Goal: Information Seeking & Learning: Learn about a topic

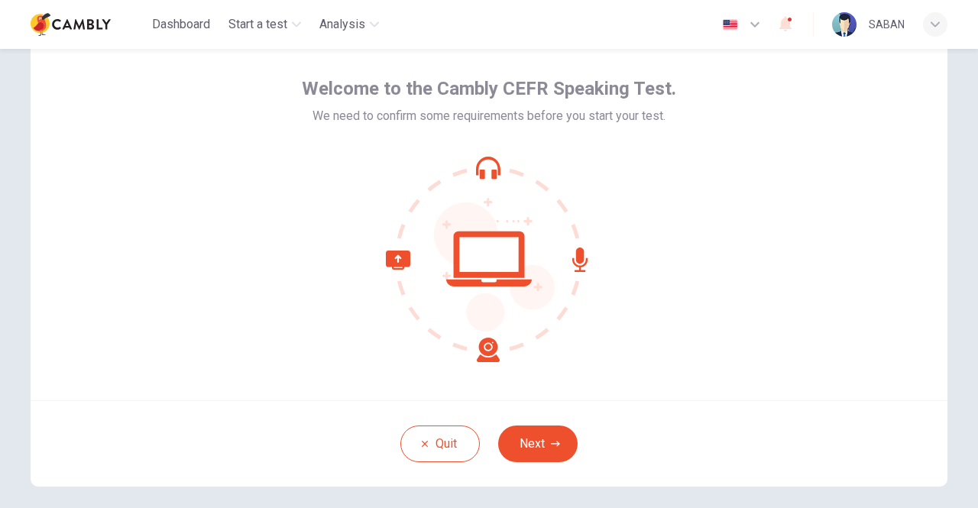
scroll to position [63, 0]
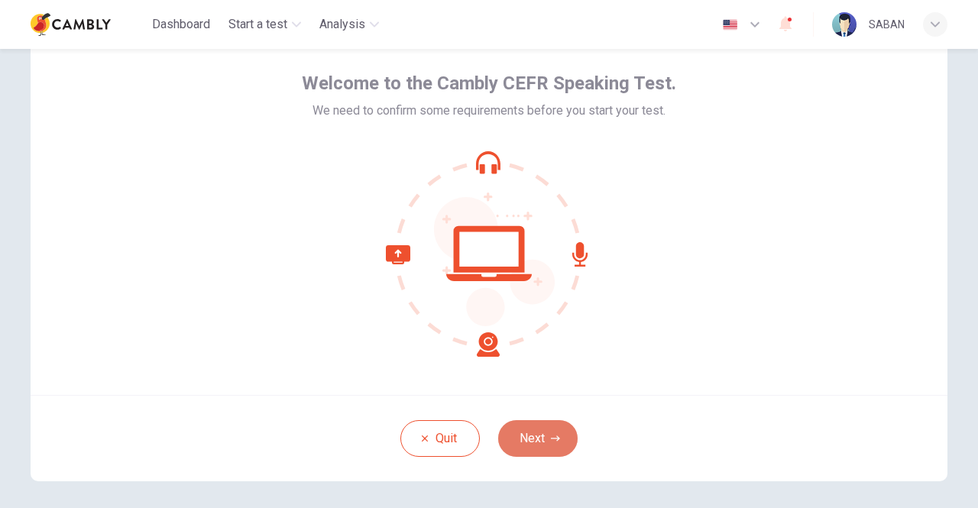
click at [538, 446] on button "Next" at bounding box center [537, 438] width 79 height 37
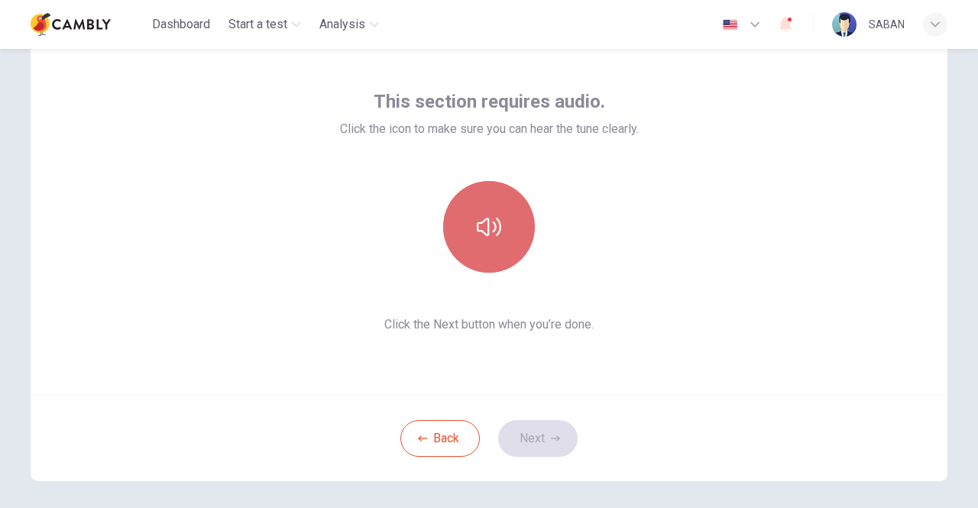
click at [486, 222] on icon "button" at bounding box center [489, 227] width 24 height 24
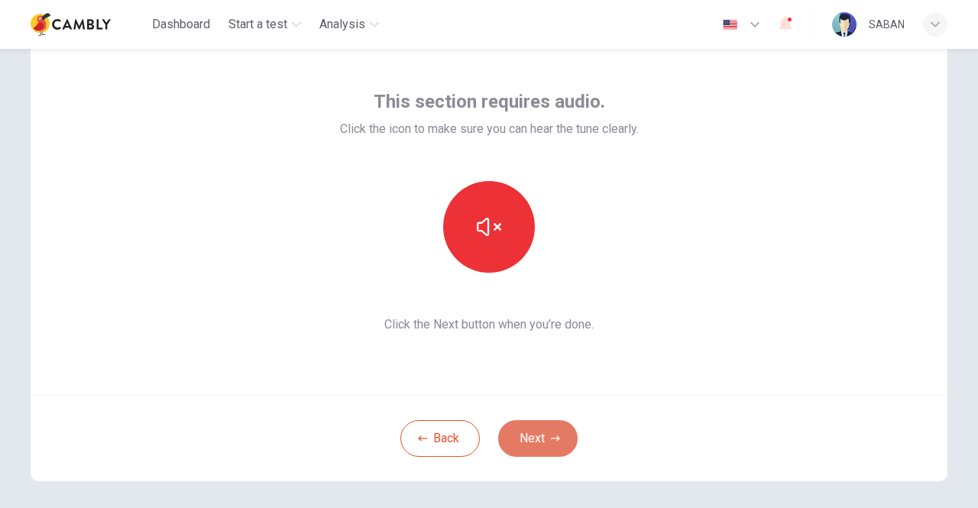
click at [551, 436] on icon "button" at bounding box center [555, 438] width 9 height 9
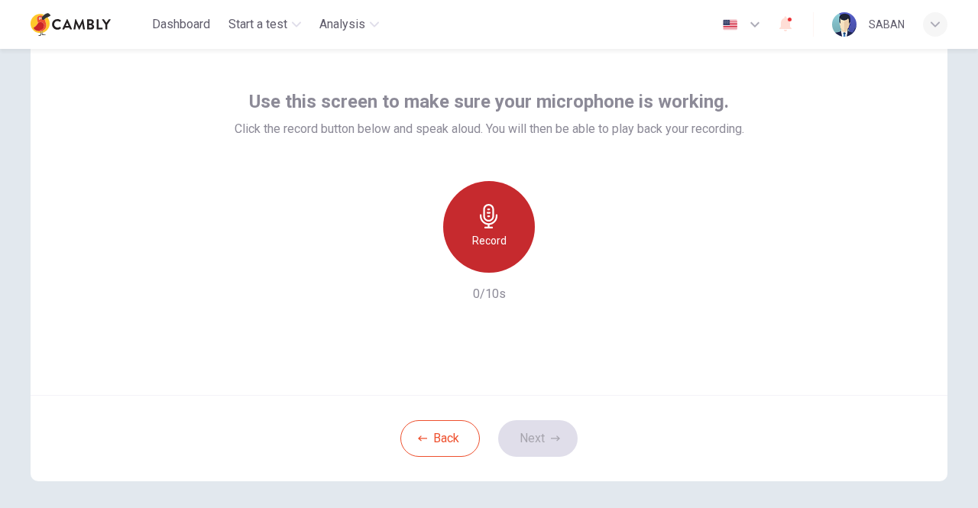
click at [492, 220] on icon "button" at bounding box center [489, 216] width 24 height 24
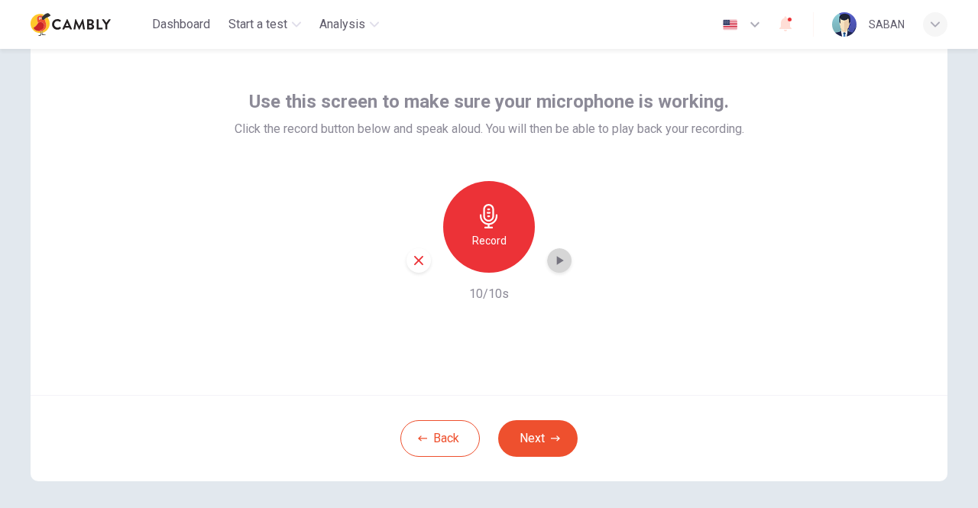
click at [560, 260] on icon "button" at bounding box center [559, 260] width 15 height 15
click at [544, 427] on button "Next" at bounding box center [537, 438] width 79 height 37
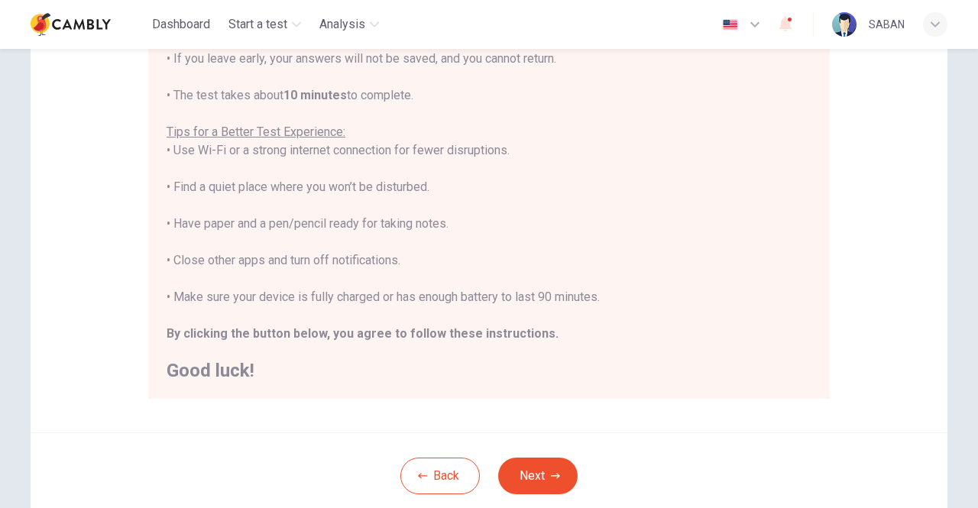
scroll to position [300, 0]
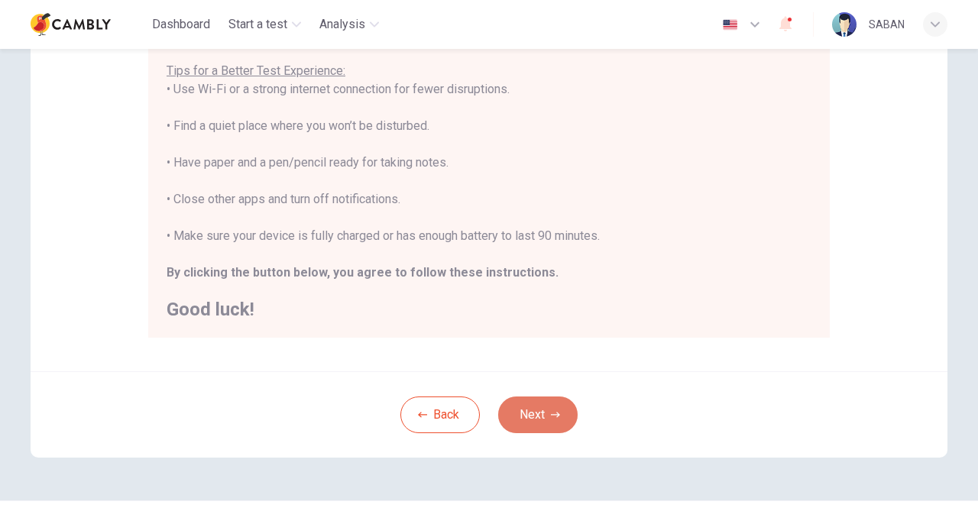
click at [556, 421] on button "Next" at bounding box center [537, 415] width 79 height 37
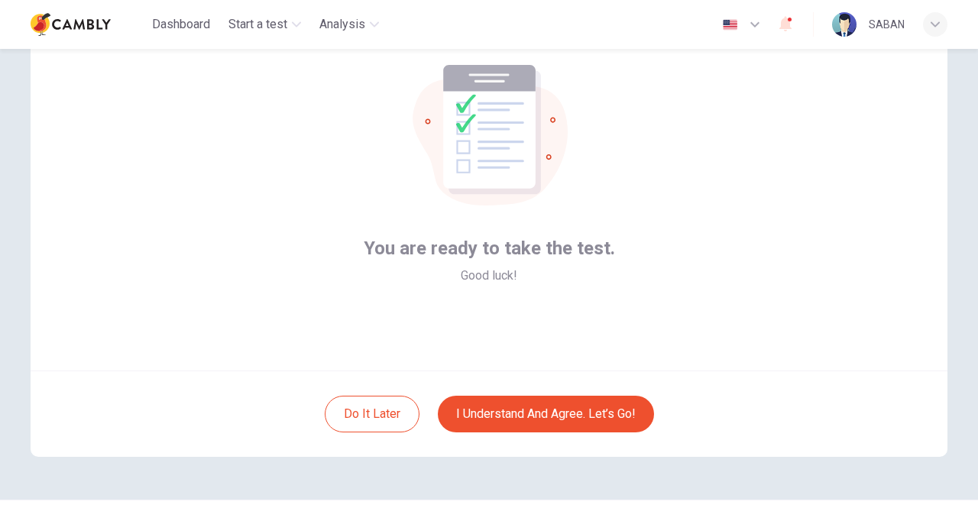
scroll to position [100, 0]
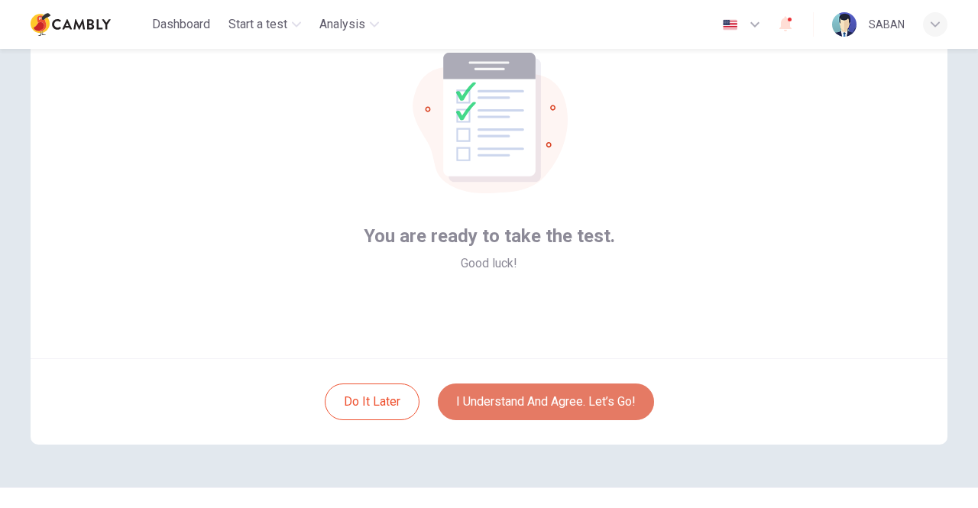
click at [550, 395] on button "I understand and agree. Let’s go!" at bounding box center [546, 402] width 216 height 37
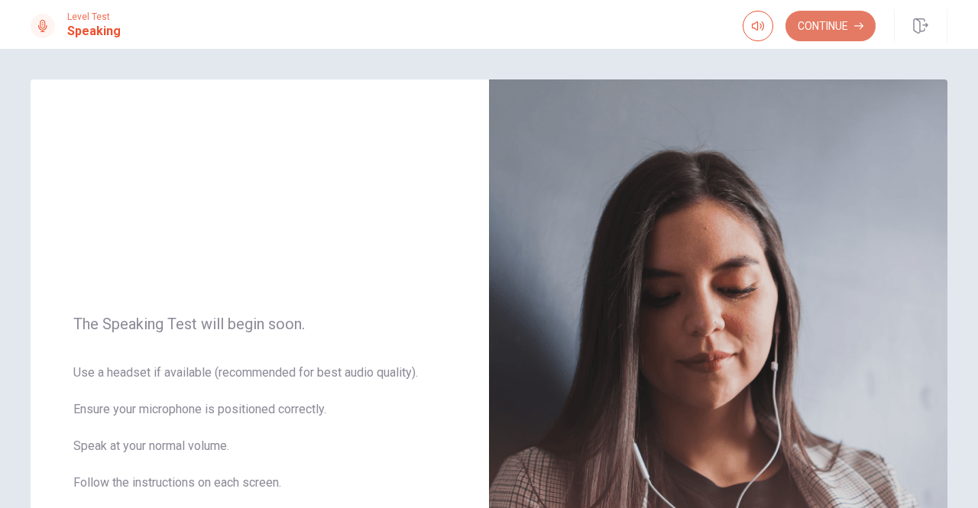
click at [821, 17] on button "Continue" at bounding box center [831, 26] width 90 height 31
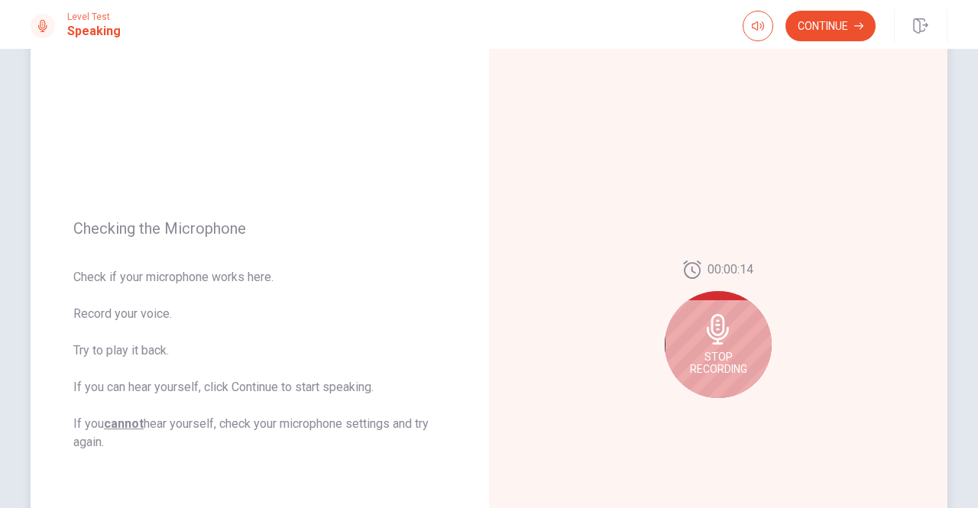
scroll to position [78, 0]
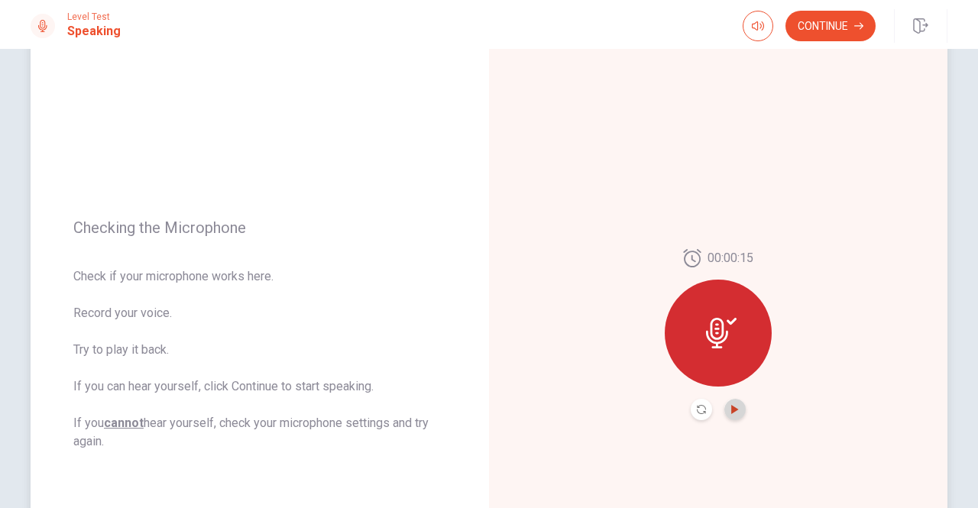
click at [731, 412] on icon "Play Audio" at bounding box center [734, 409] width 7 height 9
click at [820, 11] on button "Continue" at bounding box center [831, 26] width 90 height 31
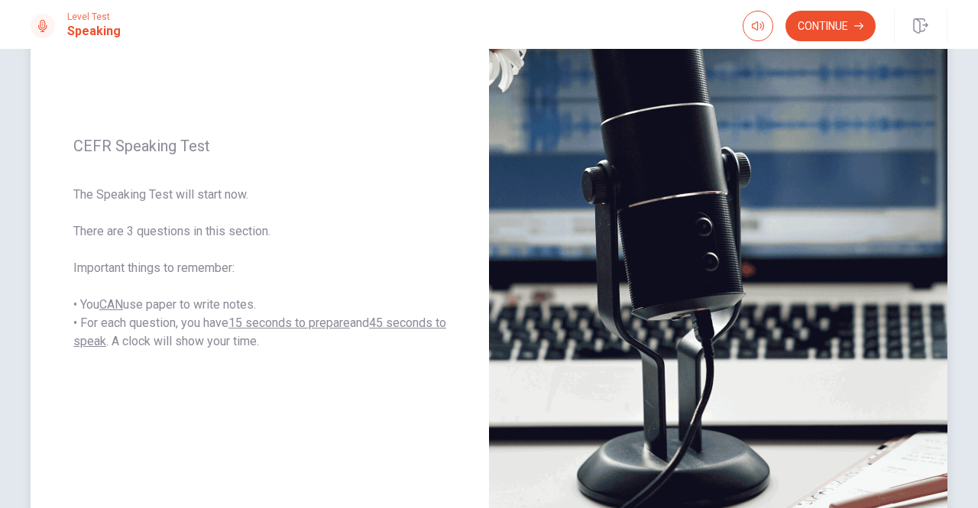
scroll to position [168, 0]
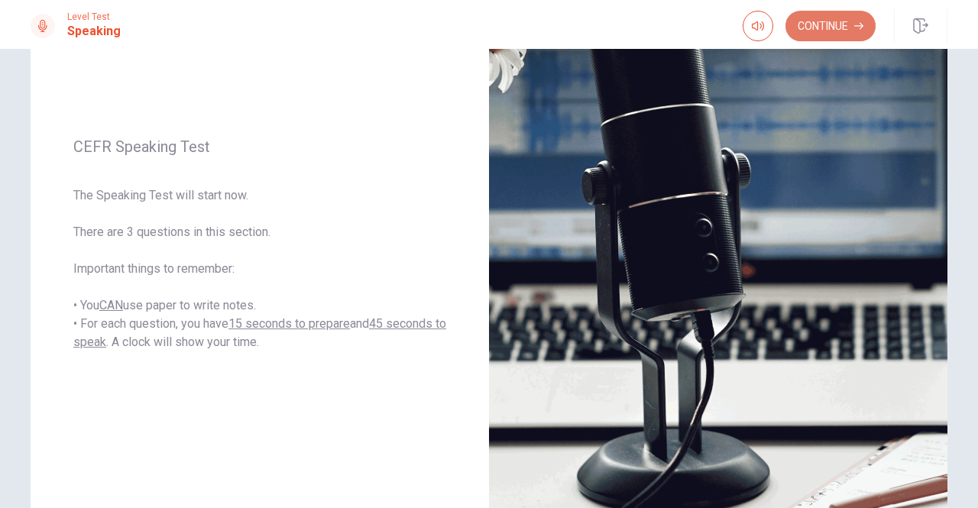
click at [829, 18] on button "Continue" at bounding box center [831, 26] width 90 height 31
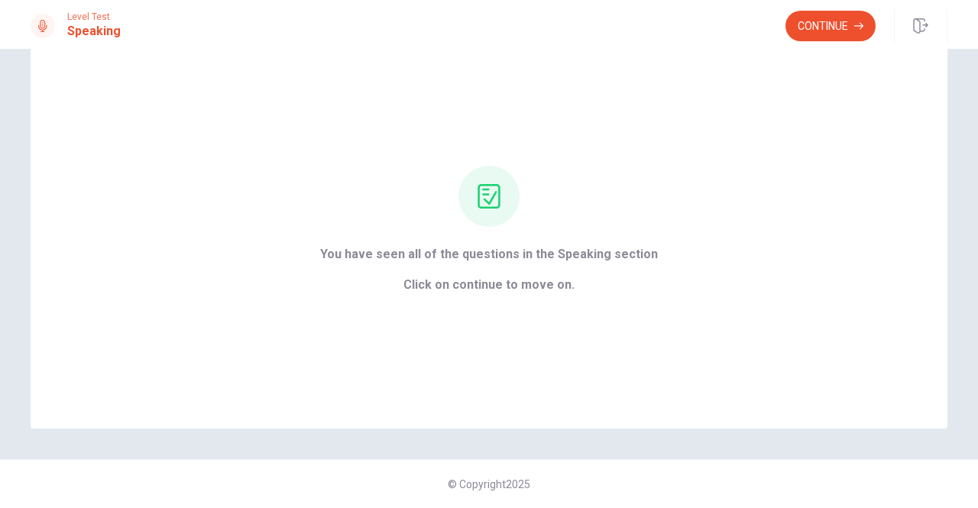
scroll to position [47, 0]
click at [827, 28] on button "Continue" at bounding box center [831, 26] width 90 height 31
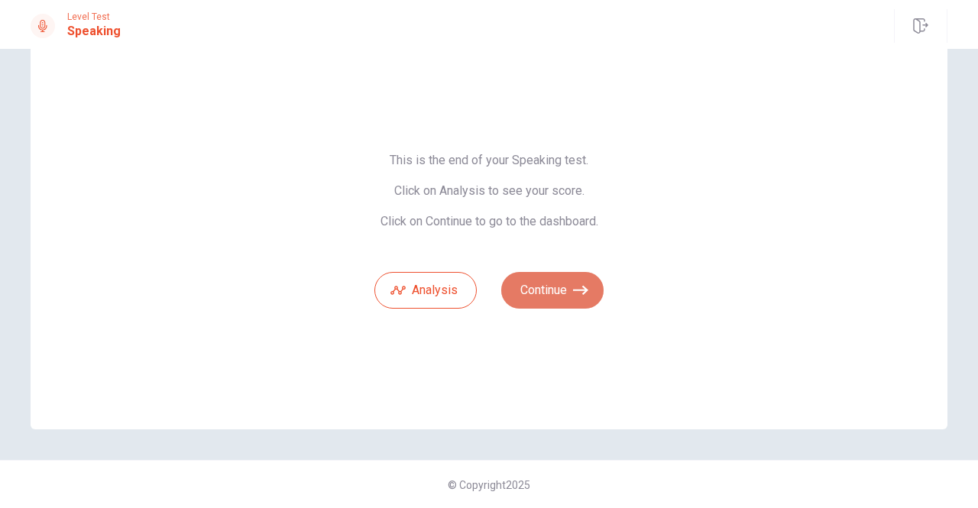
click at [567, 294] on button "Continue" at bounding box center [552, 290] width 102 height 37
